Goal: Information Seeking & Learning: Learn about a topic

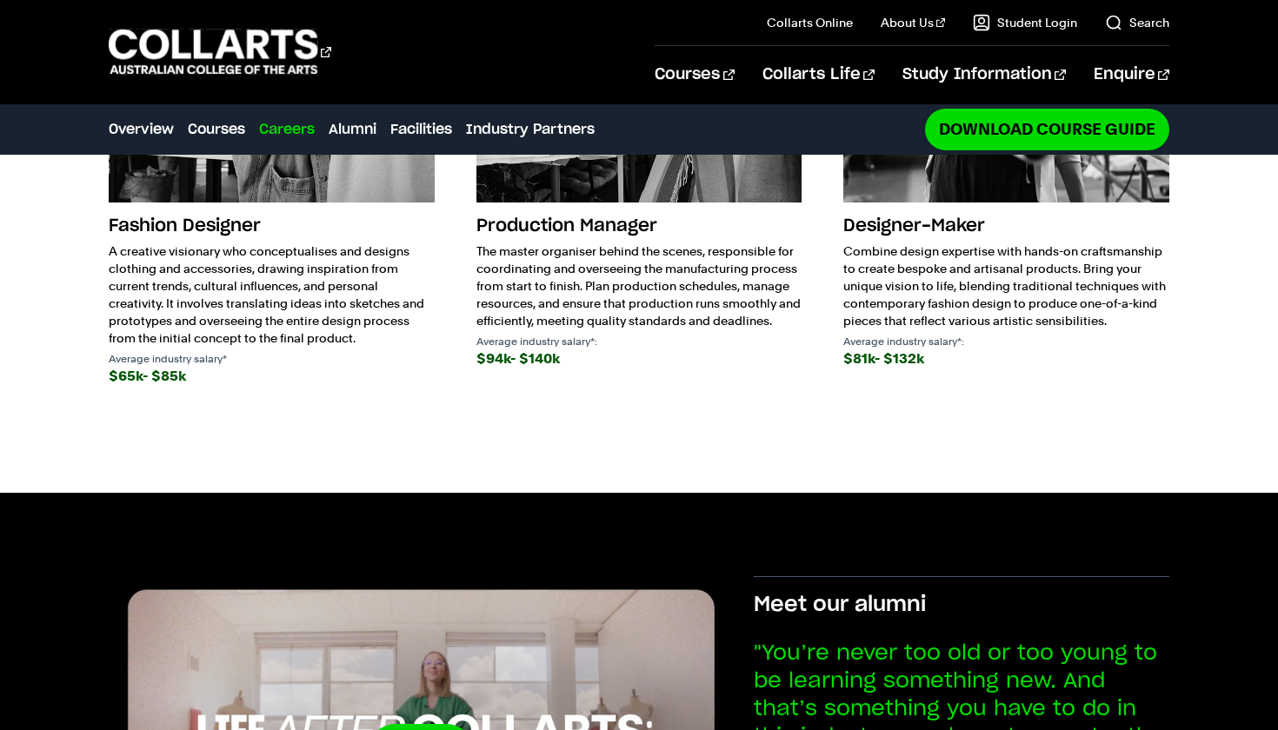
scroll to position [2587, 0]
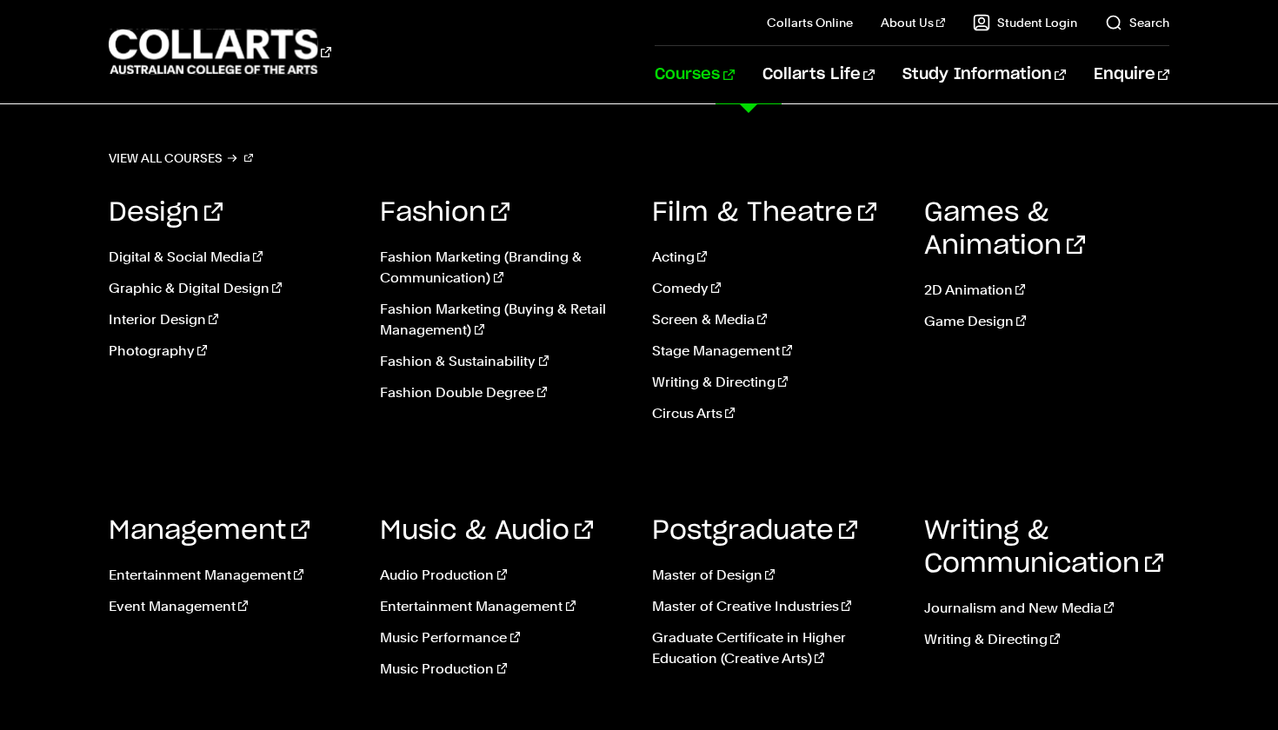
click at [734, 76] on link "Courses" at bounding box center [694, 74] width 79 height 57
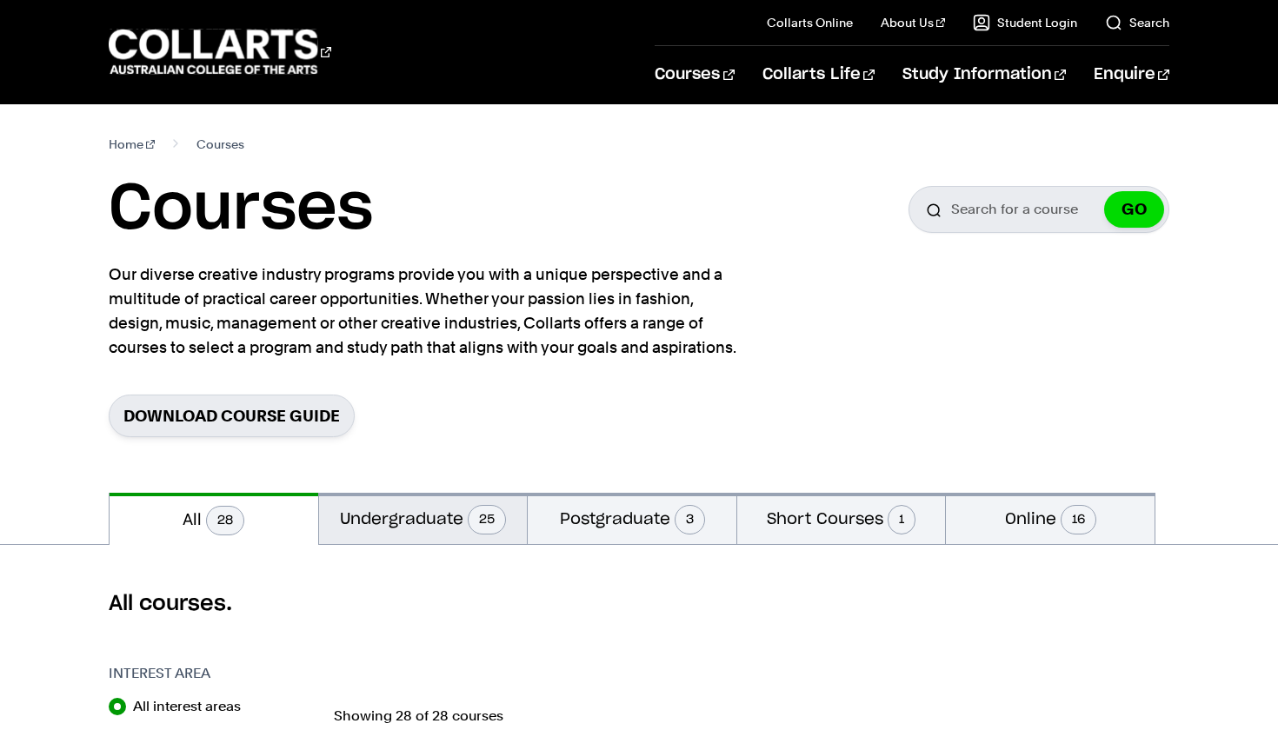
click at [445, 531] on button "Undergraduate 25" at bounding box center [423, 518] width 209 height 51
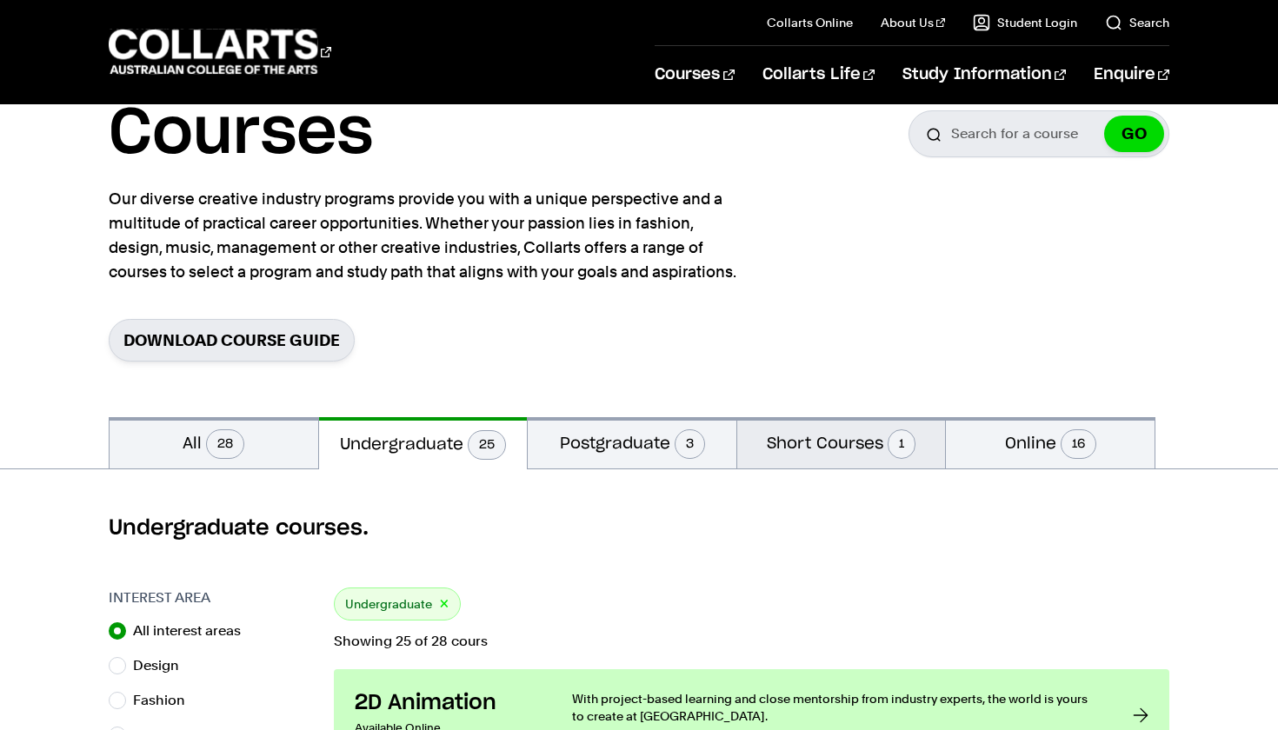
scroll to position [76, 0]
click at [863, 436] on button "Short Courses 1" at bounding box center [841, 441] width 209 height 51
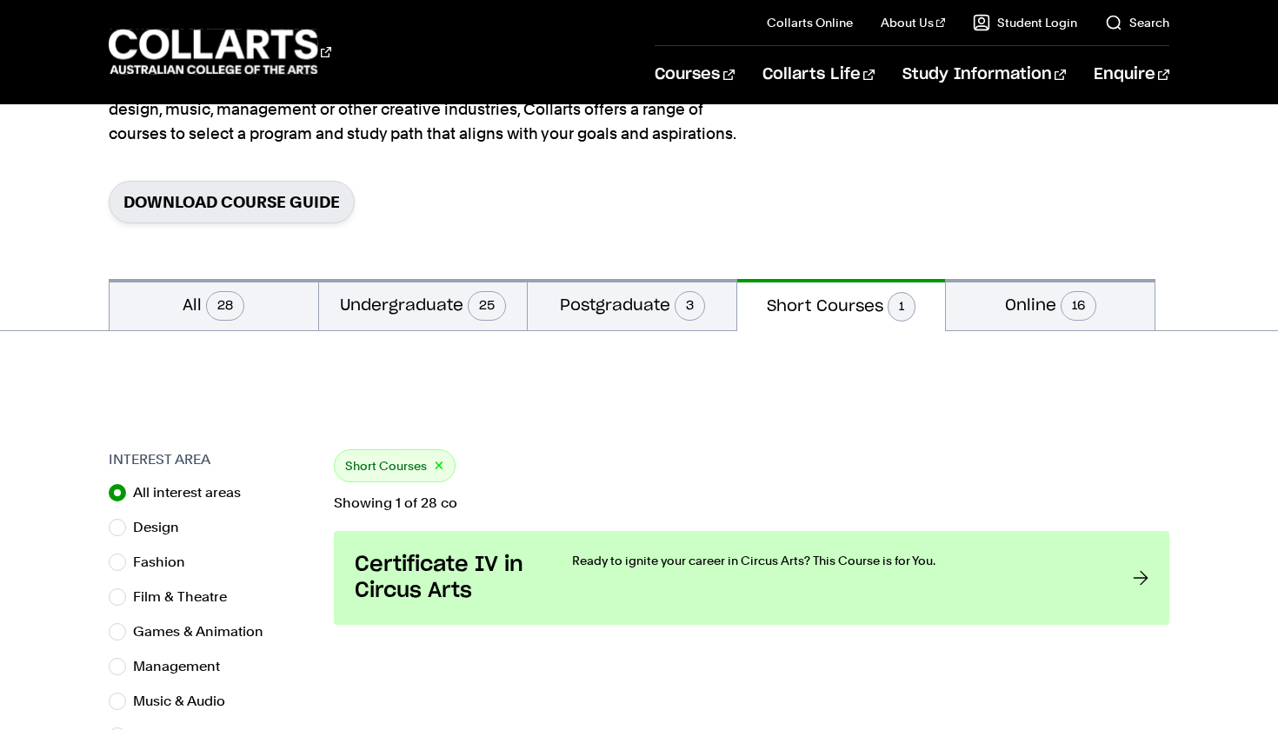
scroll to position [215, 0]
click at [439, 319] on button "Undergraduate 25" at bounding box center [423, 303] width 209 height 51
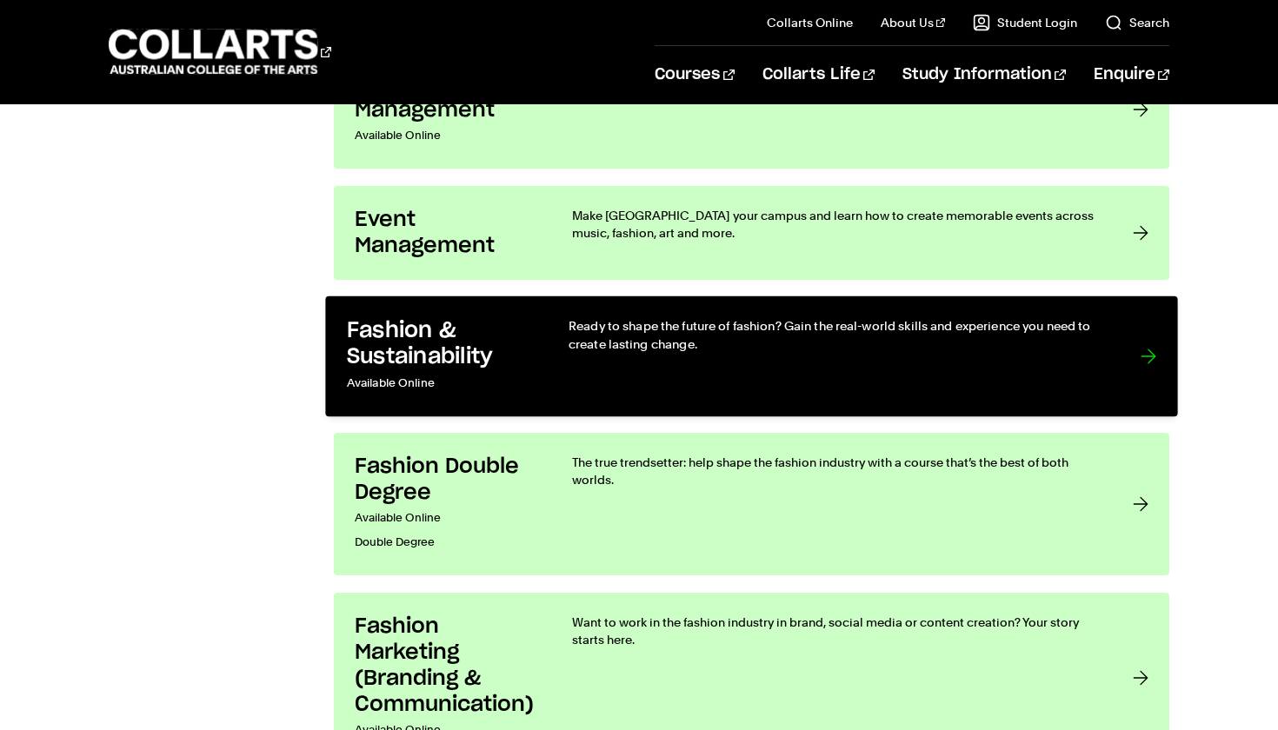
scroll to position [1748, 0]
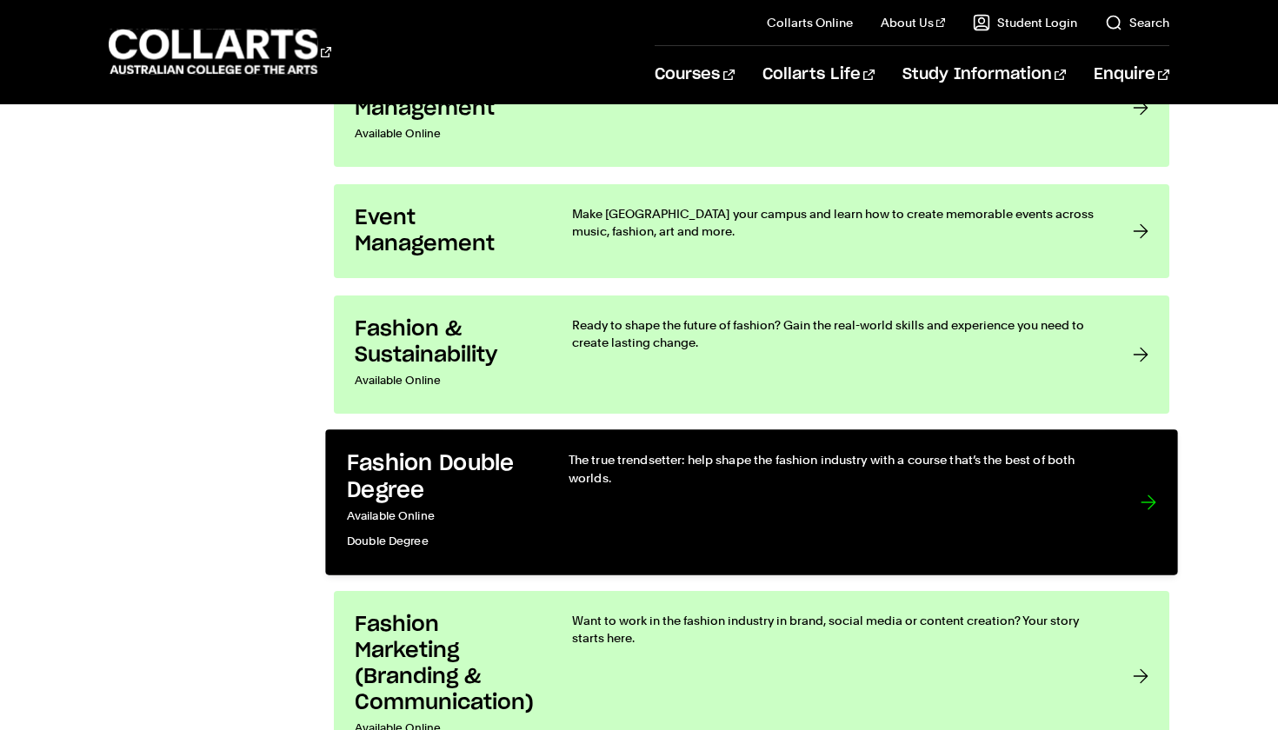
click at [463, 480] on h3 "Fashion Double Degree" at bounding box center [440, 477] width 186 height 53
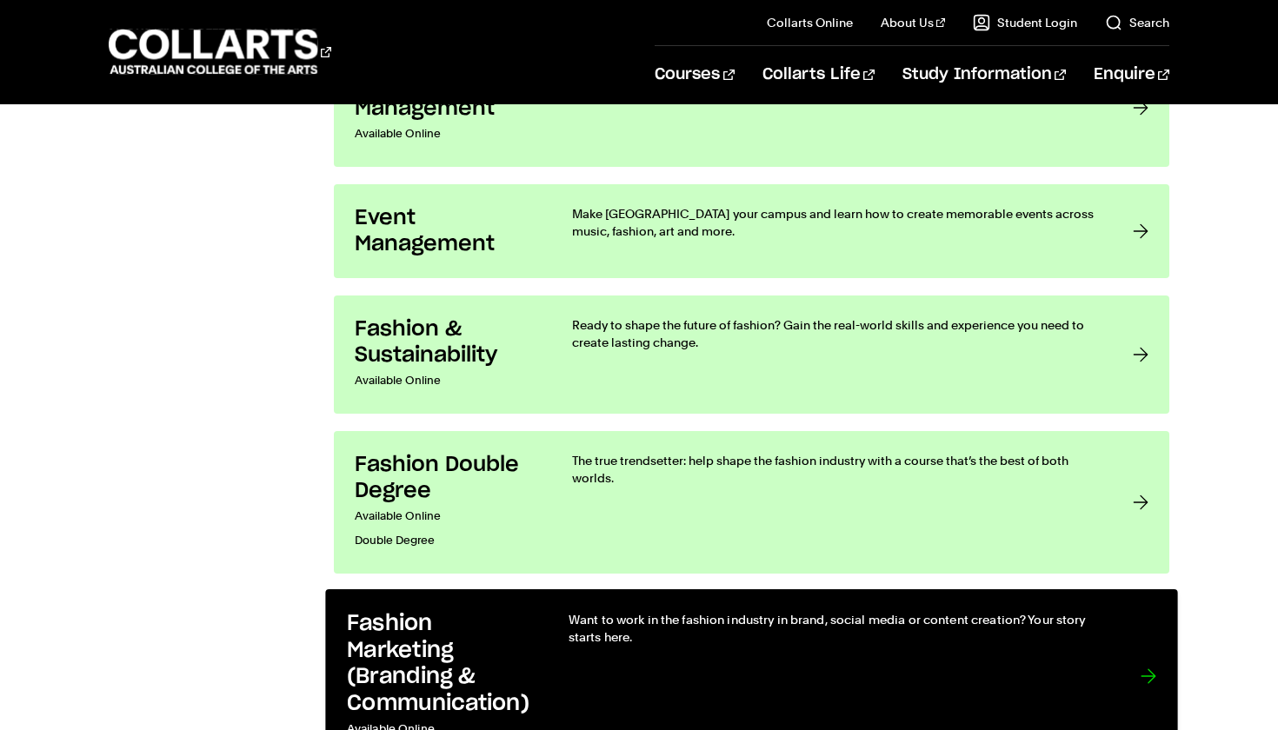
click at [584, 642] on p "Want to work in the fashion industry in brand, social media or content creation…" at bounding box center [837, 629] width 536 height 36
click at [668, 650] on div "Want to work in the fashion industry in brand, social media or content creation…" at bounding box center [837, 676] width 536 height 131
click at [1140, 672] on div at bounding box center [1148, 676] width 16 height 131
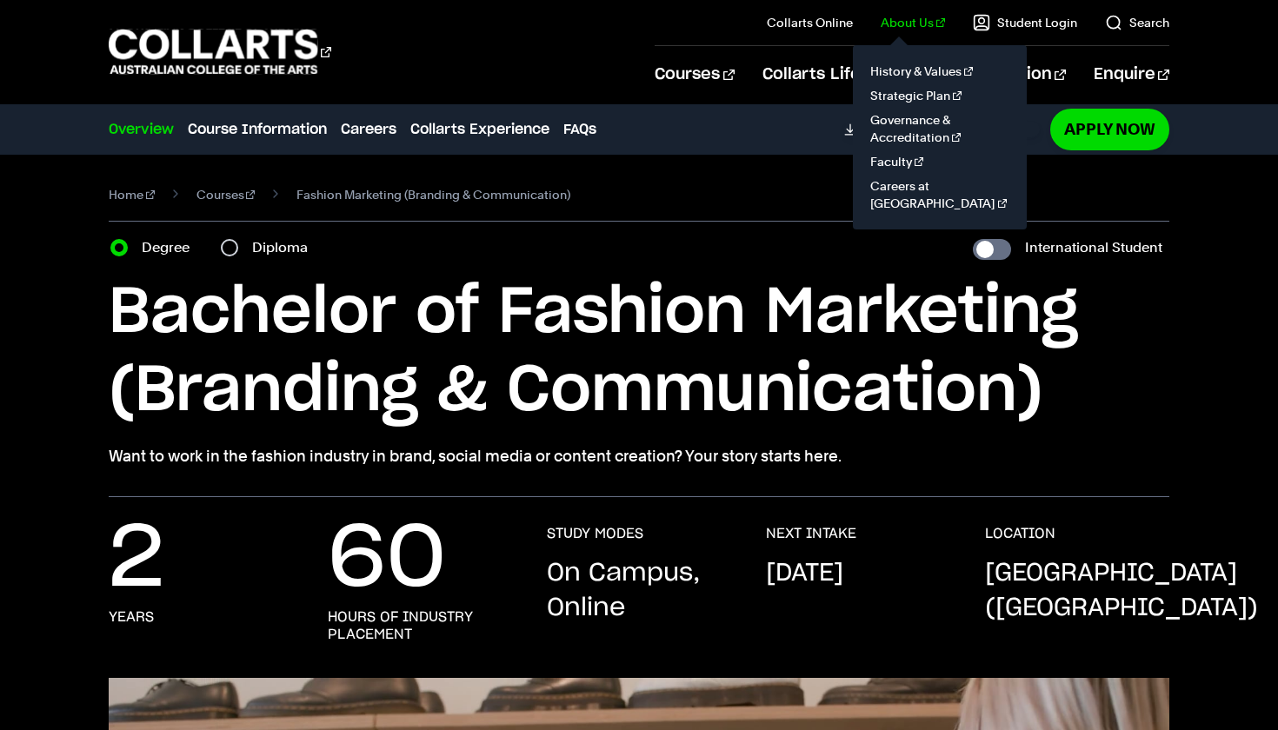
click at [914, 22] on link "About Us" at bounding box center [913, 22] width 64 height 17
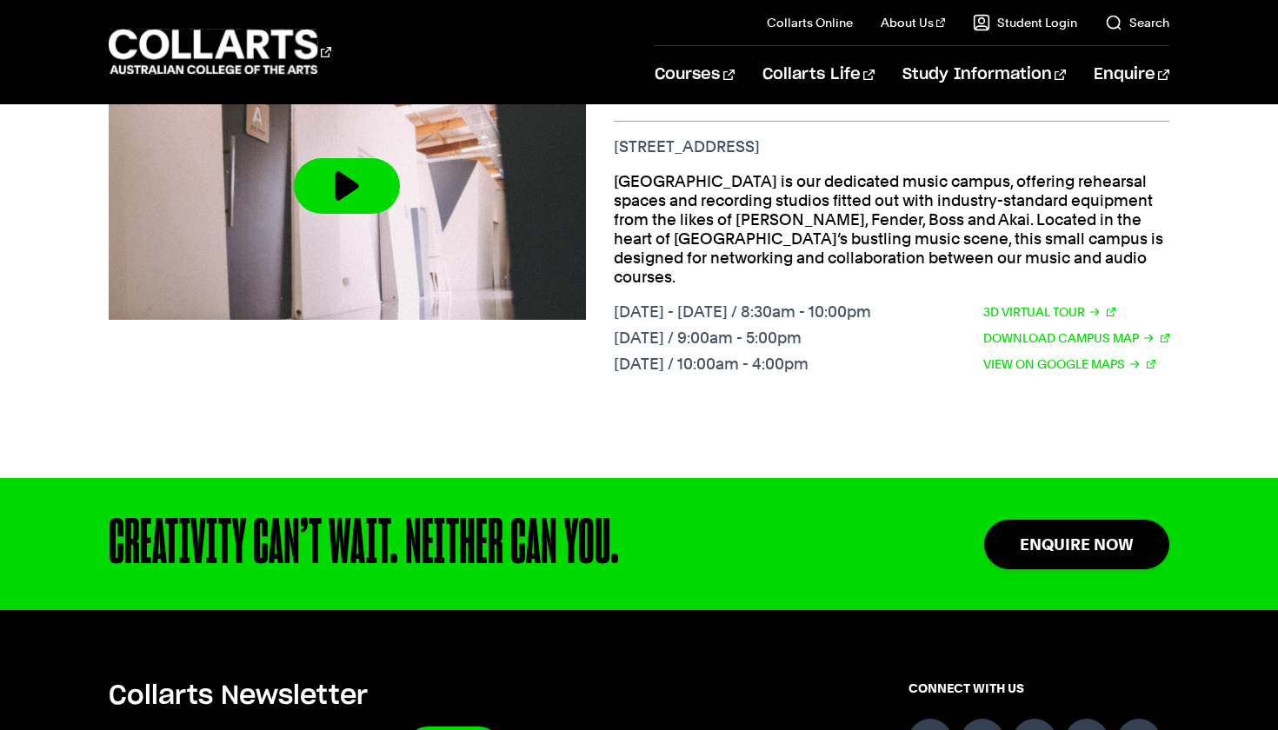
scroll to position [790, 0]
